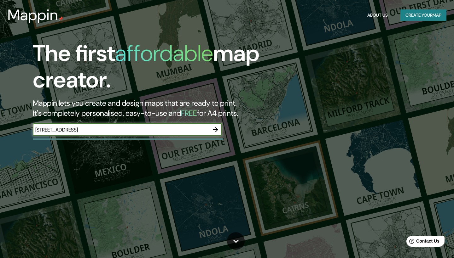
type input "[STREET_ADDRESS]"
click at [214, 130] on icon "button" at bounding box center [215, 129] width 5 height 5
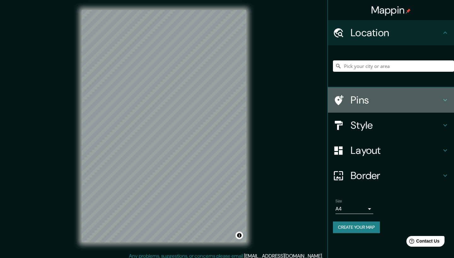
click at [358, 100] on h4 "Pins" at bounding box center [395, 100] width 91 height 13
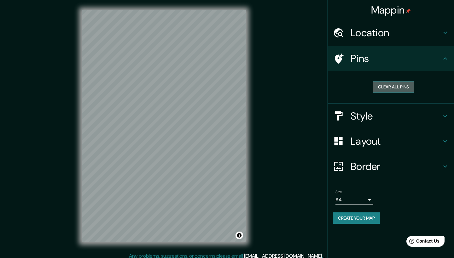
click at [392, 86] on button "Clear all pins" at bounding box center [393, 87] width 41 height 12
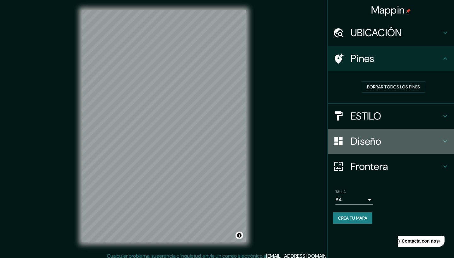
click at [366, 138] on h4 "Diseño" at bounding box center [395, 141] width 91 height 13
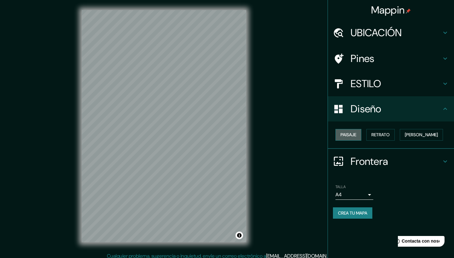
click at [357, 134] on button "Paisaje" at bounding box center [348, 135] width 26 height 12
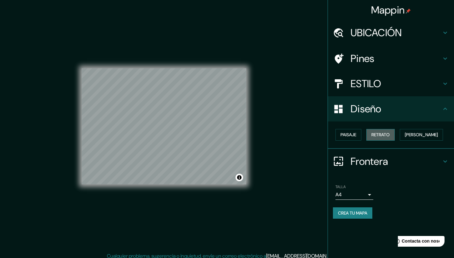
click at [374, 134] on button "Retrato" at bounding box center [380, 135] width 28 height 12
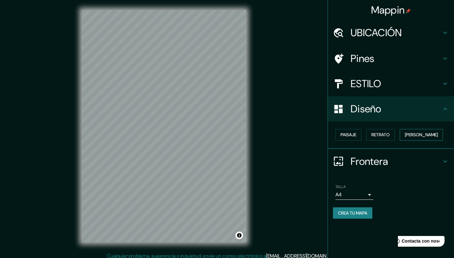
click at [406, 133] on button "[PERSON_NAME]" at bounding box center [421, 135] width 43 height 12
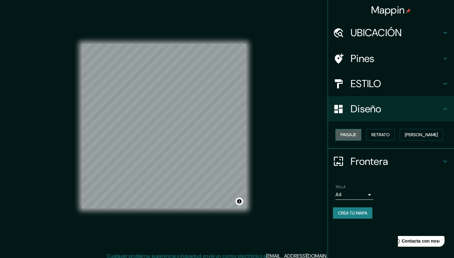
click at [349, 134] on button "Paisaje" at bounding box center [348, 135] width 26 height 12
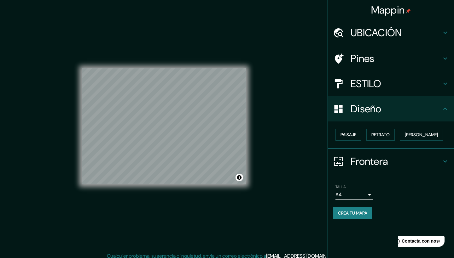
click at [357, 164] on h4 "Frontera" at bounding box center [395, 161] width 91 height 13
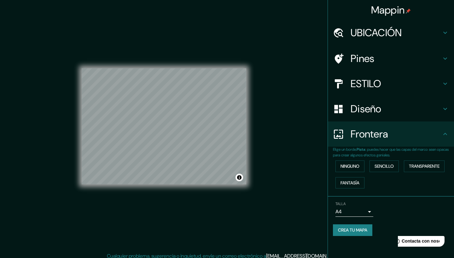
click at [300, 145] on div "Mappin UBICACIÓN Pines ESTILO Diseño Frontera Elige un borde. Pista : puedes ha…" at bounding box center [227, 131] width 454 height 263
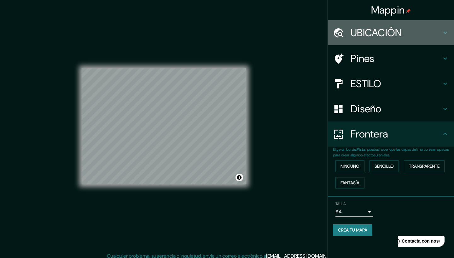
click at [380, 32] on h4 "UBICACIÓN" at bounding box center [395, 32] width 91 height 13
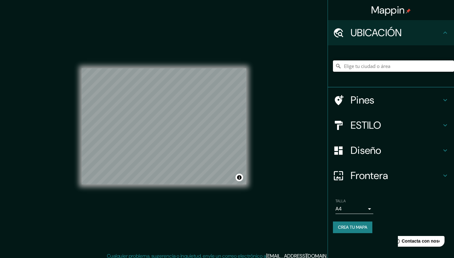
click at [373, 64] on input "Elige tu ciudad o área" at bounding box center [393, 66] width 121 height 11
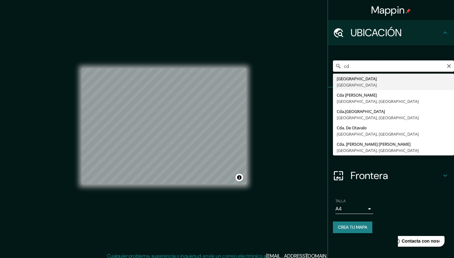
type input "c"
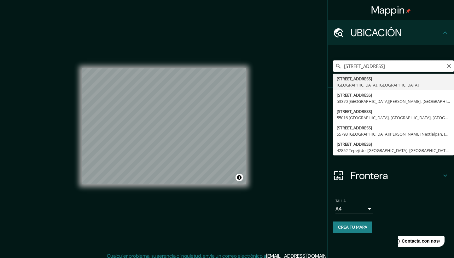
type input "[STREET_ADDRESS]"
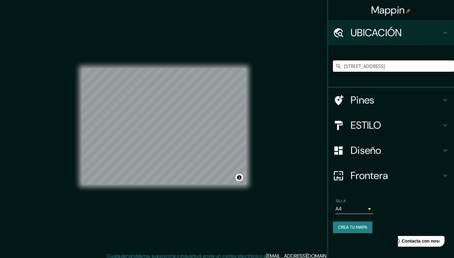
click at [373, 147] on h4 "Diseño" at bounding box center [395, 150] width 91 height 13
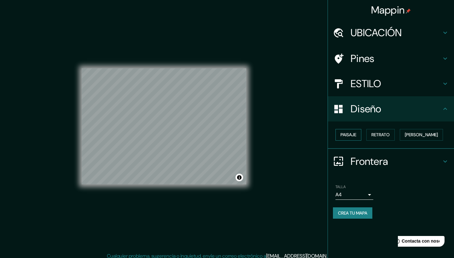
click at [350, 135] on button "Paisaje" at bounding box center [348, 135] width 26 height 12
click at [369, 133] on button "Retrato" at bounding box center [380, 135] width 28 height 12
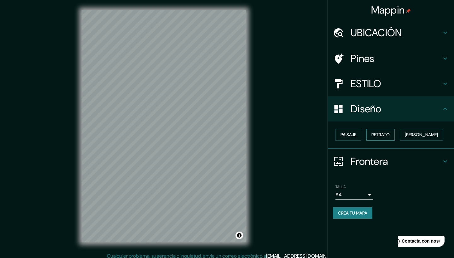
click at [369, 133] on button "Retrato" at bounding box center [380, 135] width 28 height 12
click at [408, 135] on button "[PERSON_NAME]" at bounding box center [421, 135] width 43 height 12
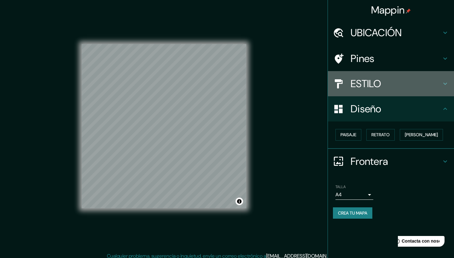
click at [410, 91] on div "ESTILO" at bounding box center [391, 83] width 126 height 25
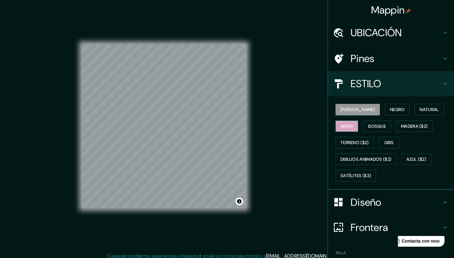
click at [353, 125] on button "amor" at bounding box center [346, 127] width 23 height 12
click at [375, 129] on button "Bosque" at bounding box center [377, 127] width 28 height 12
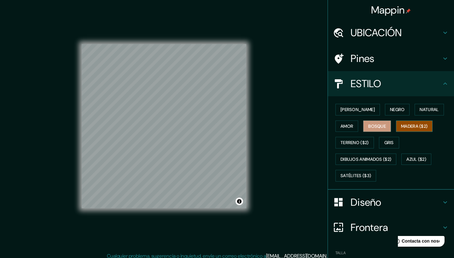
click at [408, 126] on button "MADERA ($2)" at bounding box center [414, 127] width 37 height 12
click at [347, 140] on button "TERRENO ($2)" at bounding box center [354, 143] width 38 height 12
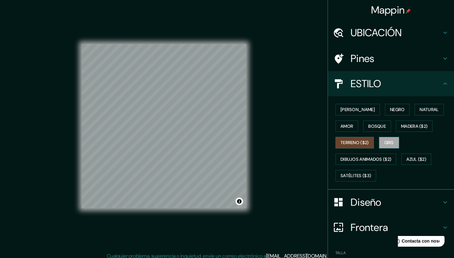
click at [388, 141] on button "Gris" at bounding box center [389, 143] width 20 height 12
click at [379, 125] on button "Bosque" at bounding box center [377, 127] width 28 height 12
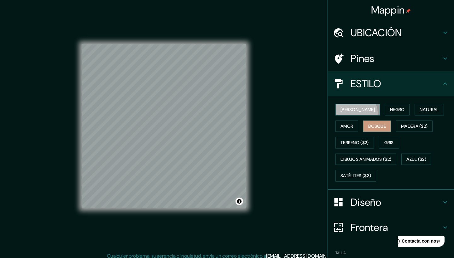
click at [355, 112] on button "[PERSON_NAME]" at bounding box center [357, 110] width 44 height 12
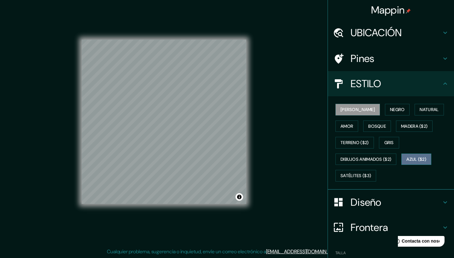
click at [414, 160] on button "AZUL ($2)" at bounding box center [416, 160] width 30 height 12
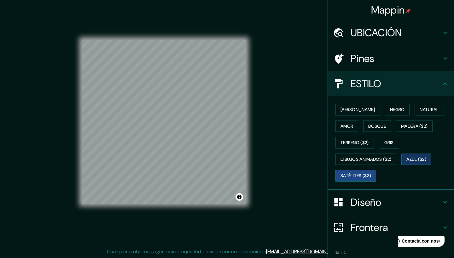
click at [357, 177] on button "SATÉLITES ($3)" at bounding box center [355, 176] width 41 height 12
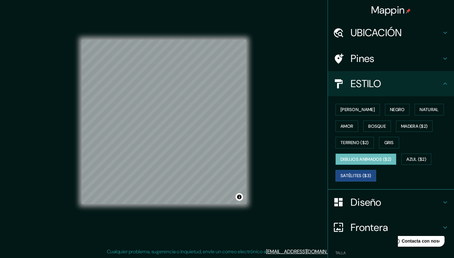
click at [374, 158] on button "DIBUJOS ANIMADOS ($2)" at bounding box center [365, 160] width 61 height 12
click at [352, 113] on button "[PERSON_NAME]" at bounding box center [357, 110] width 44 height 12
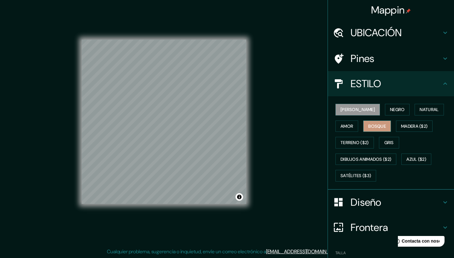
click at [382, 122] on button "Bosque" at bounding box center [377, 127] width 28 height 12
click at [351, 128] on button "amor" at bounding box center [346, 127] width 23 height 12
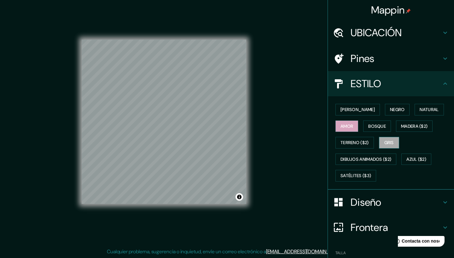
click at [395, 145] on button "Gris" at bounding box center [389, 143] width 20 height 12
